Goal: Navigation & Orientation: Find specific page/section

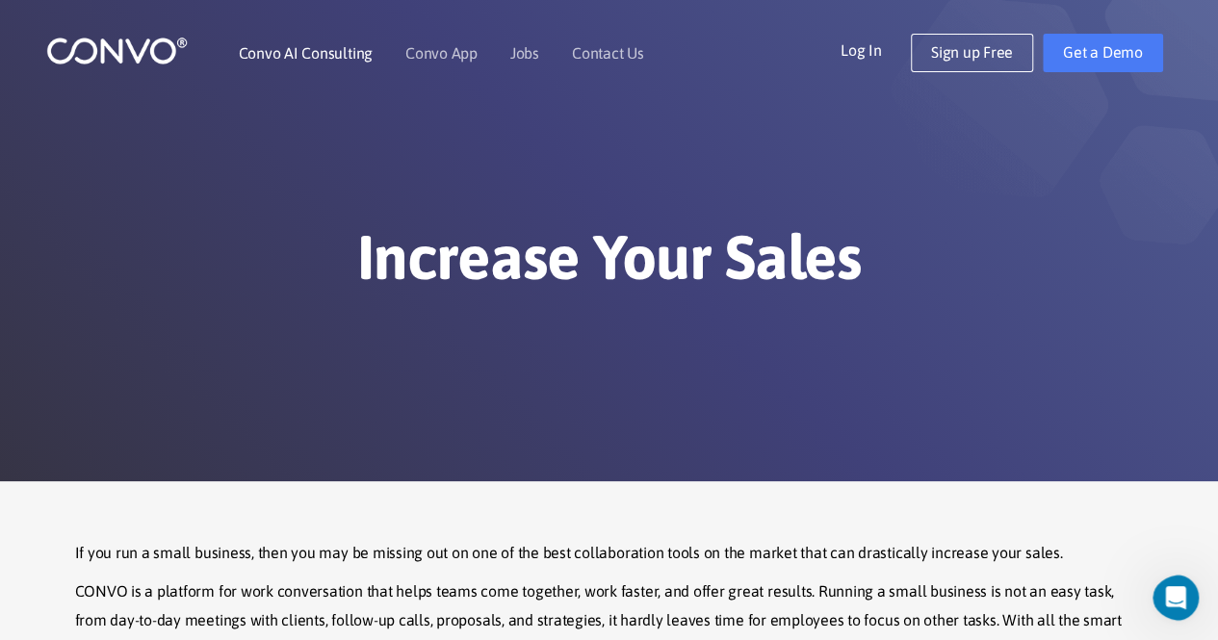
click at [331, 58] on link "Convo AI Consulting" at bounding box center [306, 52] width 134 height 15
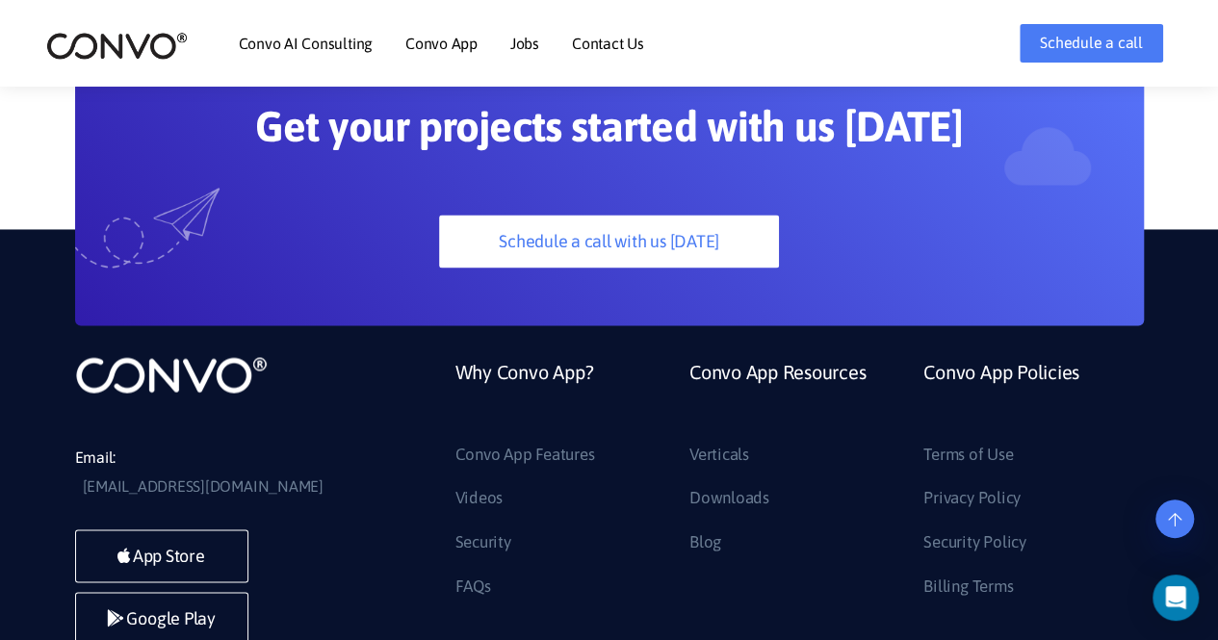
scroll to position [5103, 0]
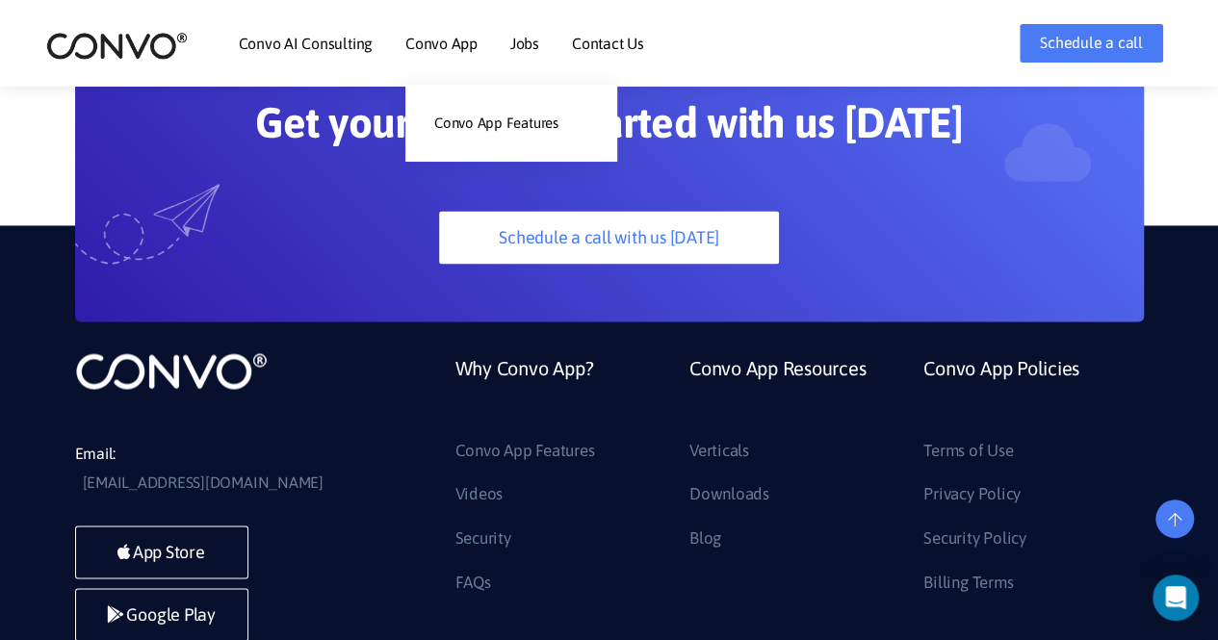
click at [447, 41] on link "Convo App" at bounding box center [441, 43] width 72 height 15
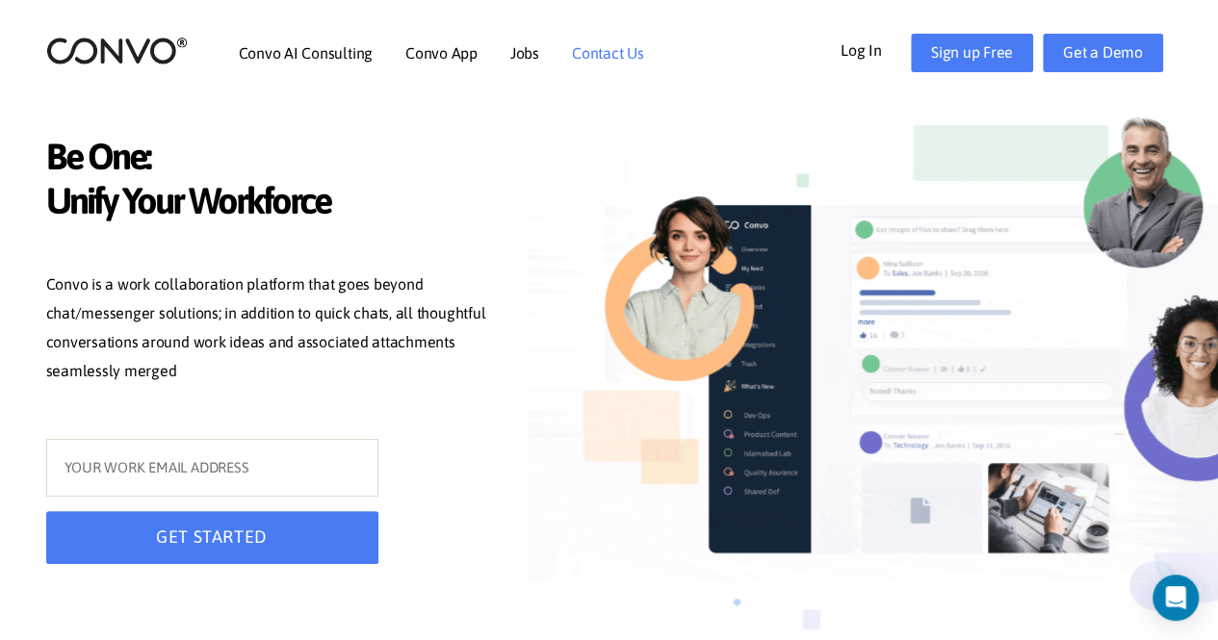
click at [613, 58] on link "Contact Us" at bounding box center [608, 52] width 72 height 15
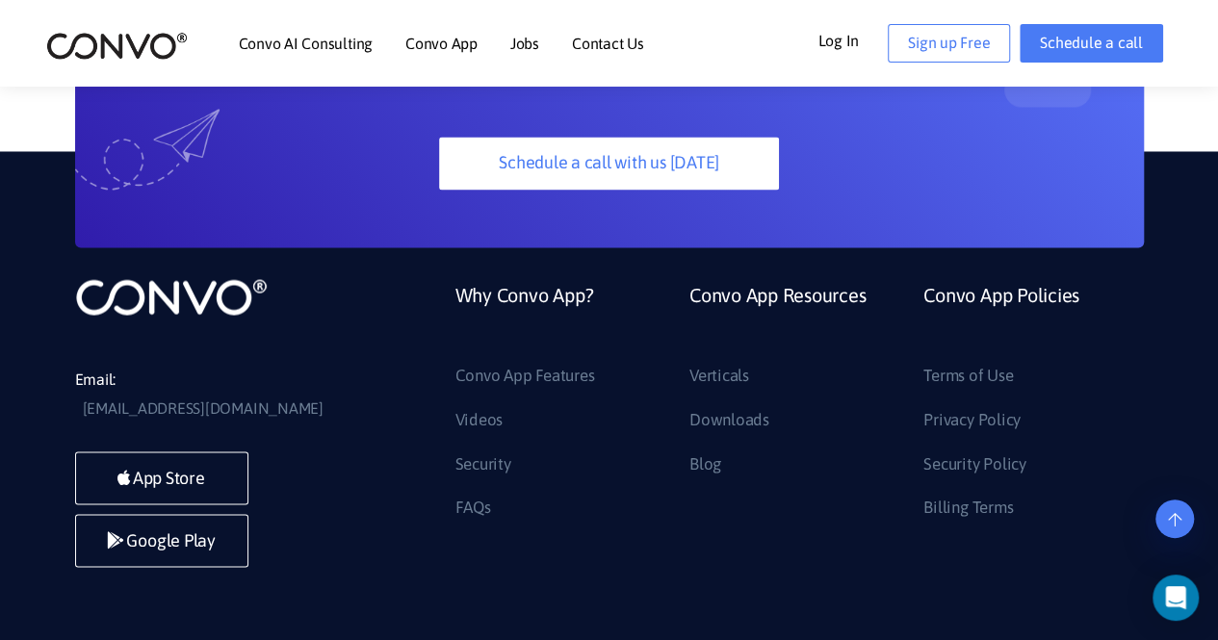
scroll to position [1666, 0]
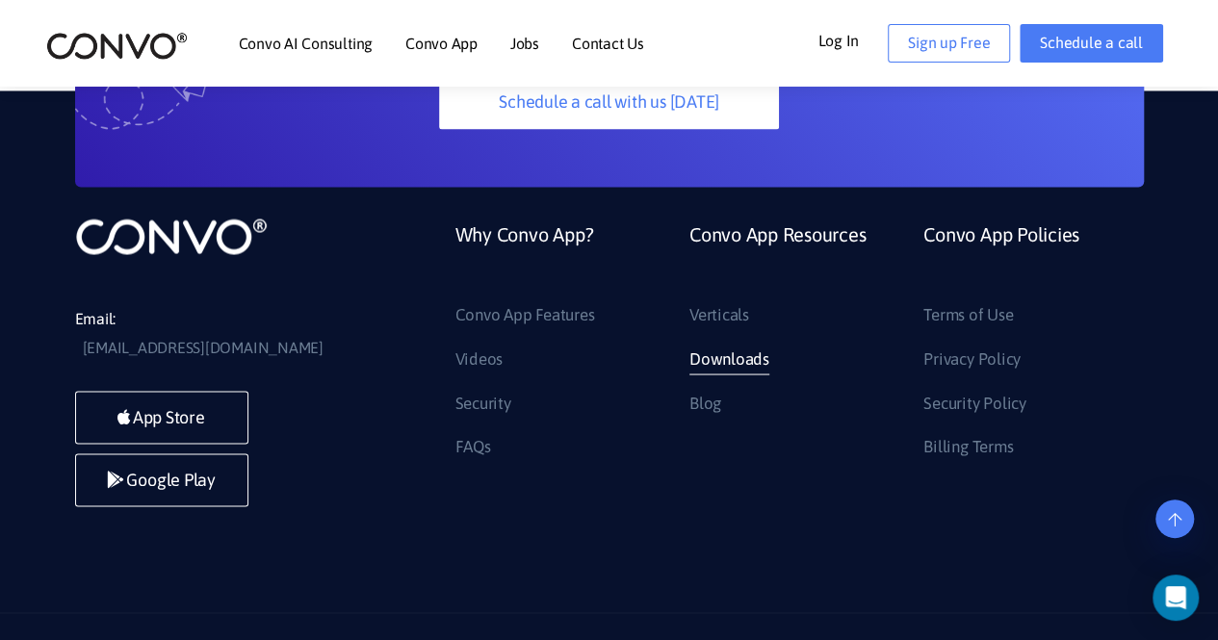
click at [716, 344] on link "Downloads" at bounding box center [729, 359] width 80 height 31
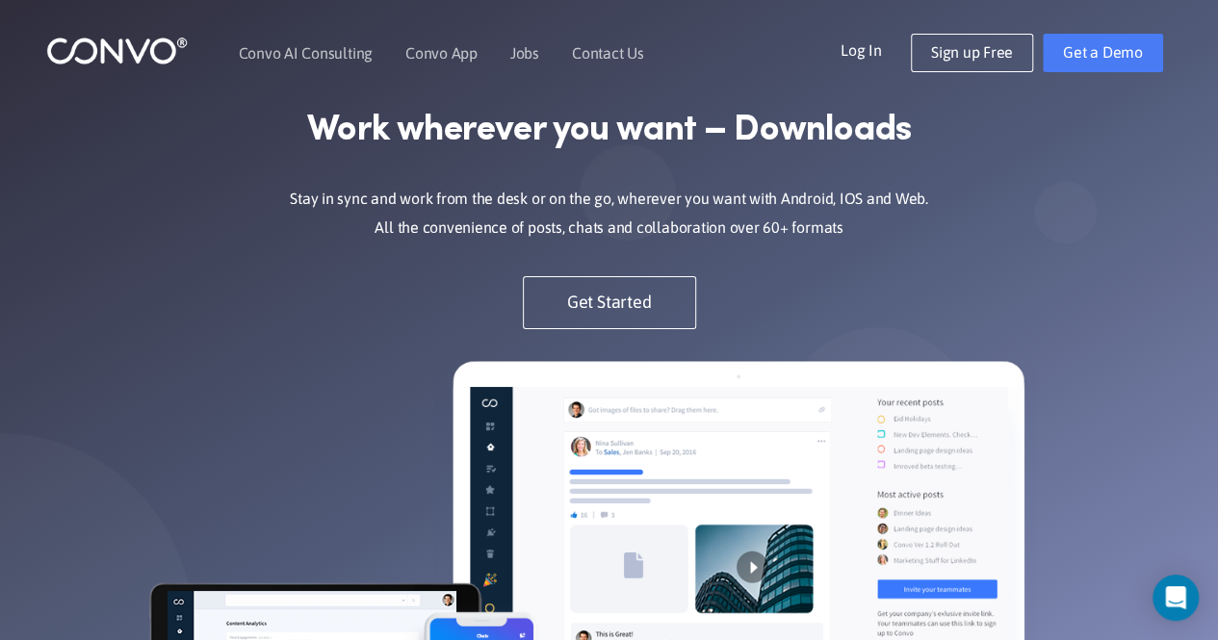
drag, startPoint x: 390, startPoint y: 192, endPoint x: 958, endPoint y: 217, distance: 568.6
click at [958, 217] on p "Stay in sync and work from the desk or on the go, wherever you want with Androi…" at bounding box center [609, 214] width 703 height 58
click at [331, 56] on link "Convo AI Consulting" at bounding box center [306, 52] width 134 height 15
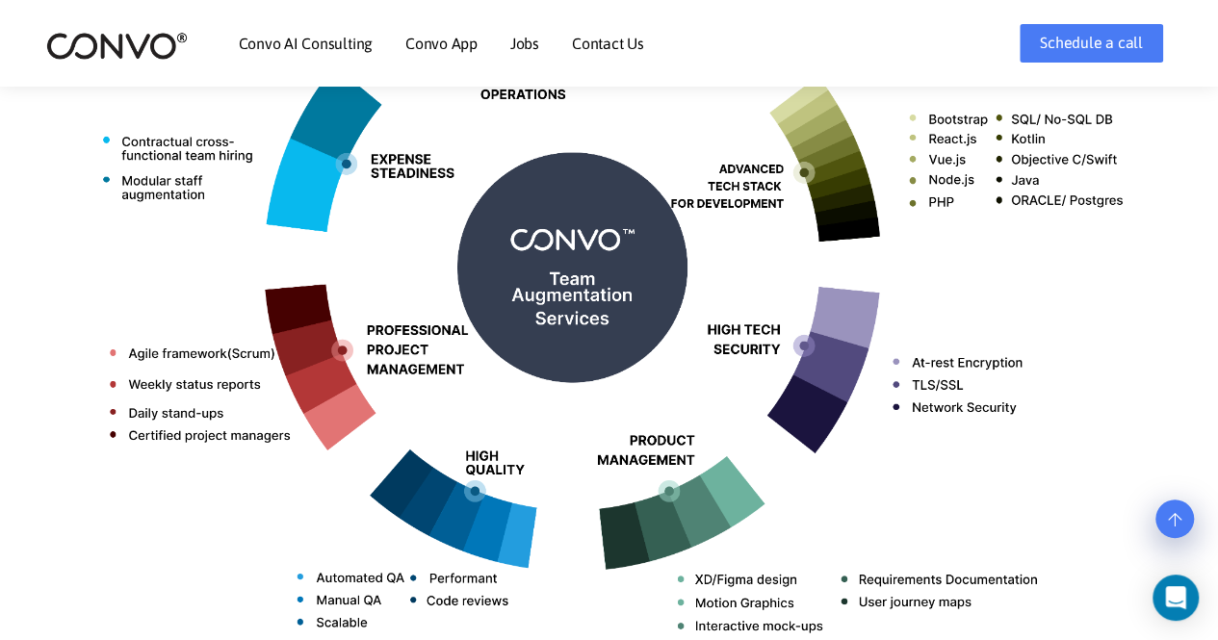
scroll to position [770, 0]
